Goal: Task Accomplishment & Management: Manage account settings

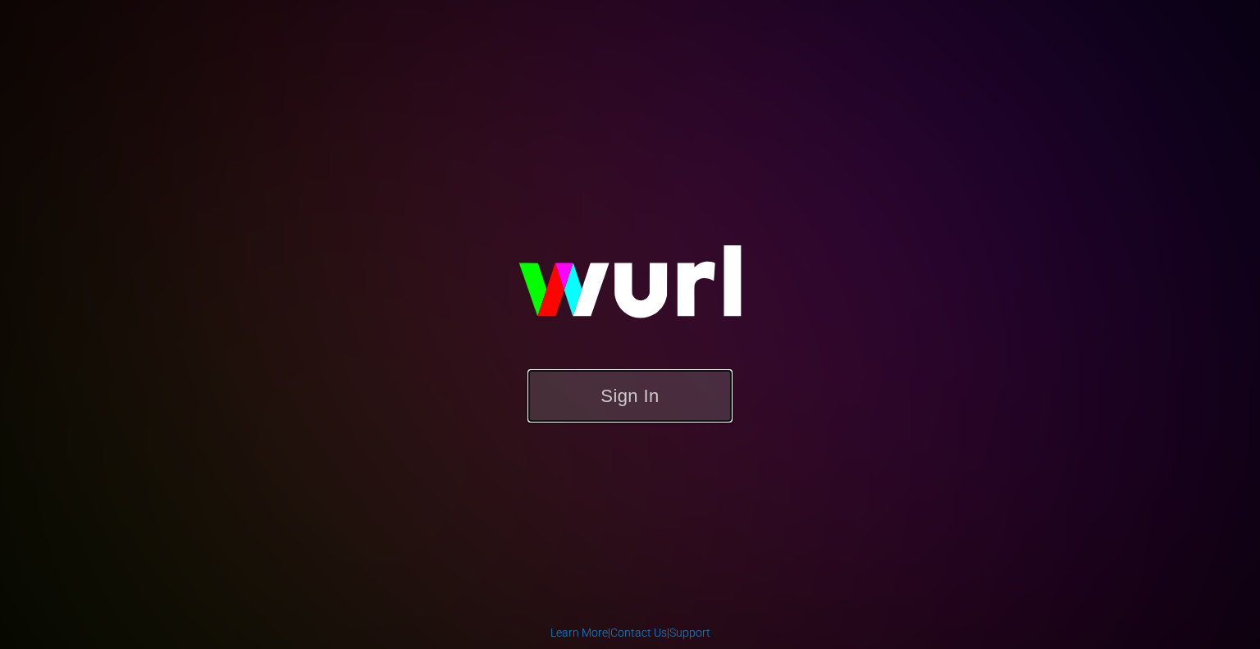
click at [683, 395] on button "Sign In" at bounding box center [629, 395] width 205 height 53
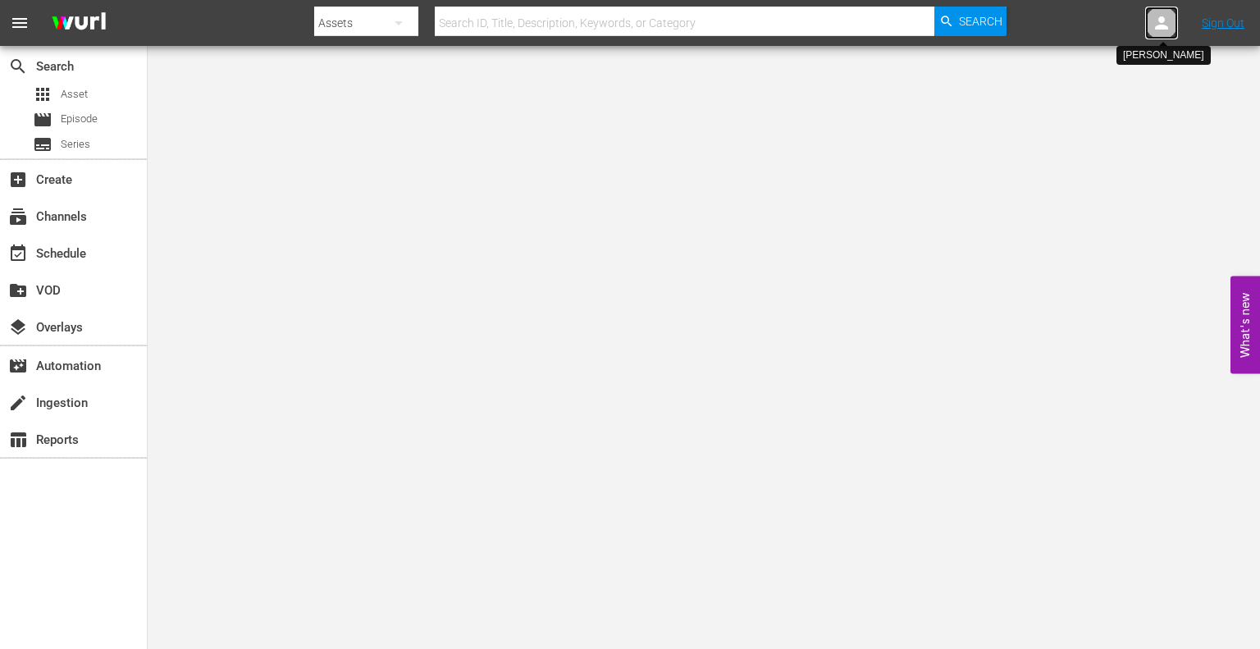
click at [1171, 26] on div at bounding box center [1161, 23] width 33 height 33
